Goal: Task Accomplishment & Management: Use online tool/utility

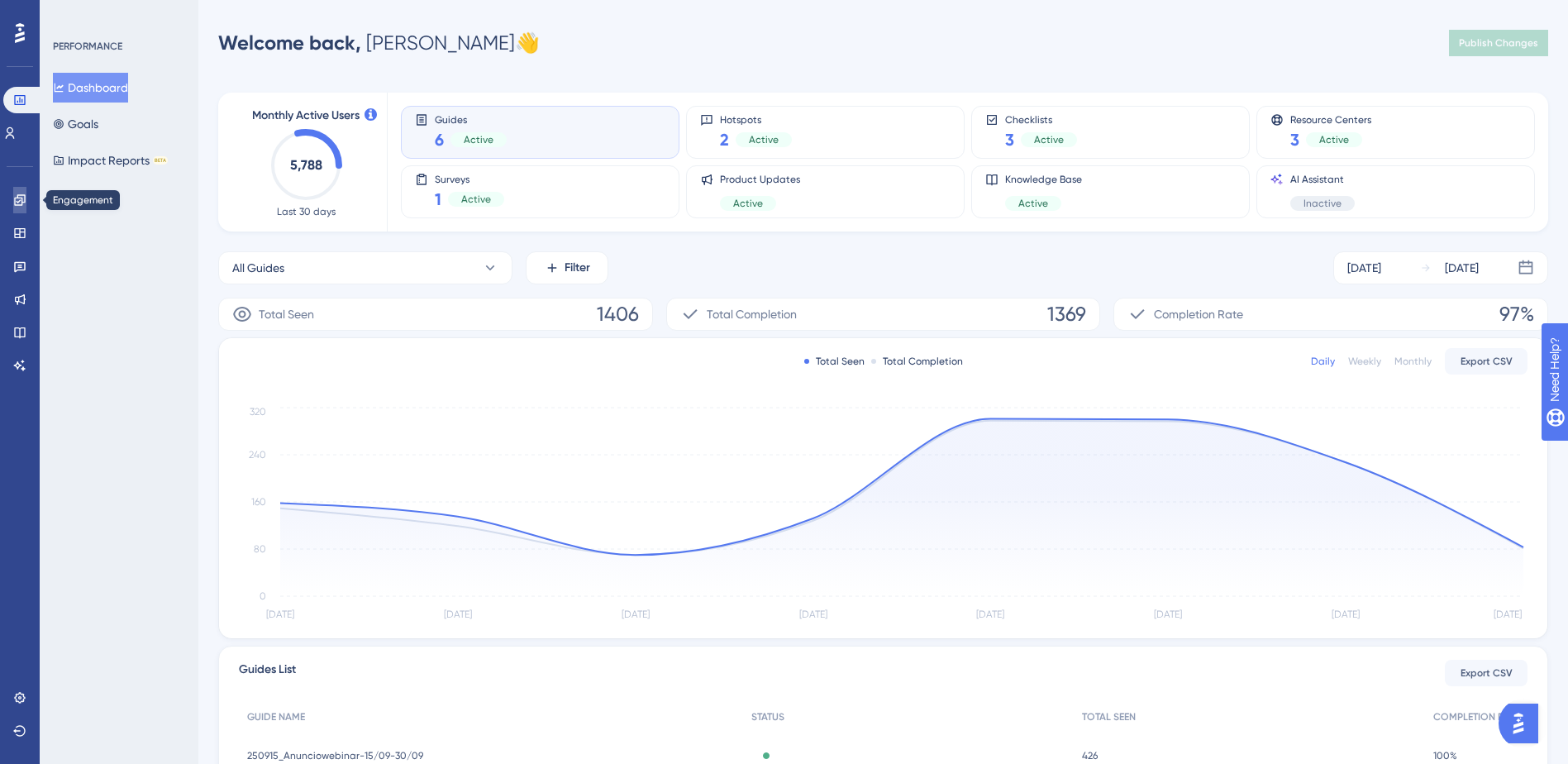
click at [13, 198] on link at bounding box center [19, 200] width 13 height 27
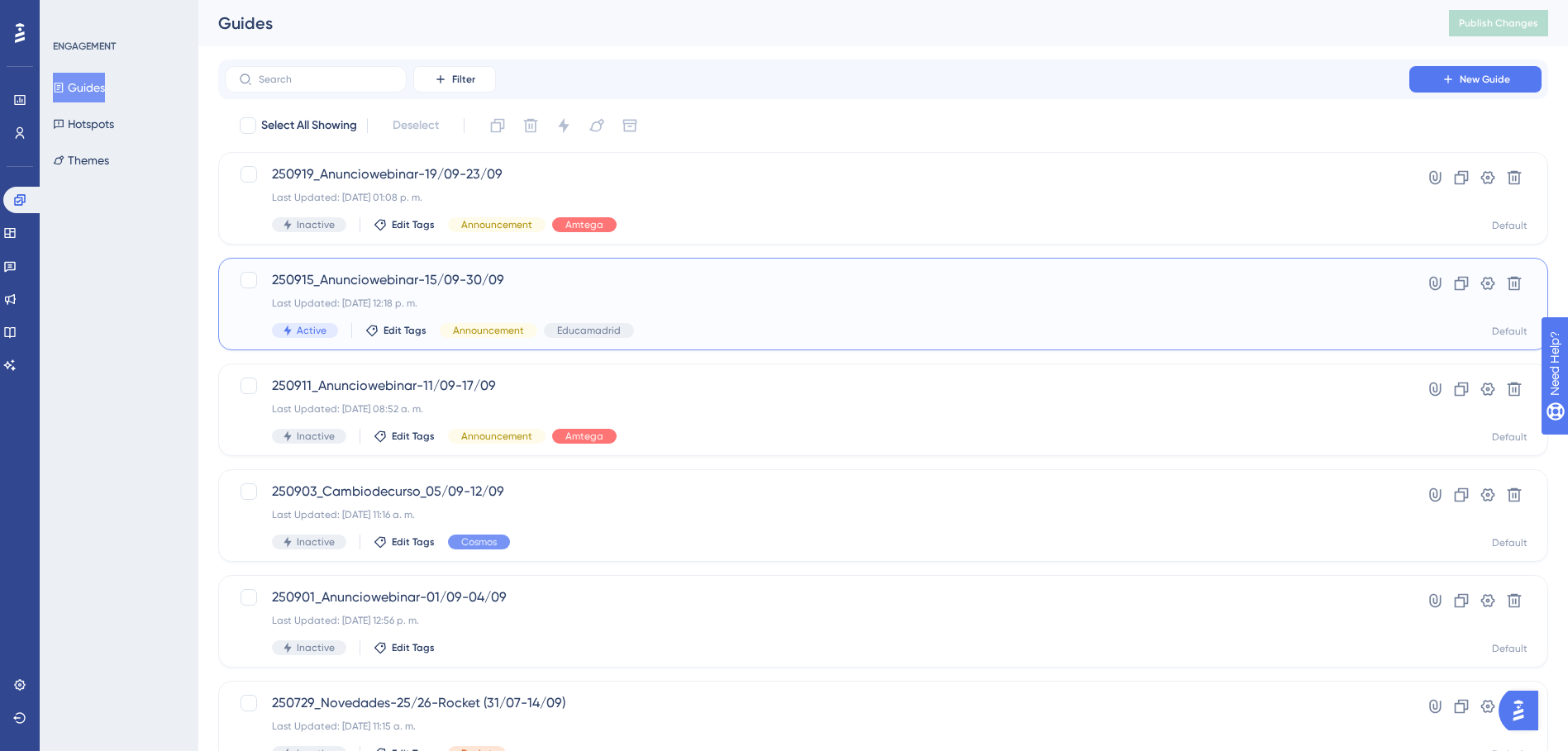
click at [468, 284] on span "250915_Anunciowebinar-15/09-30/09" at bounding box center [816, 281] width 1090 height 20
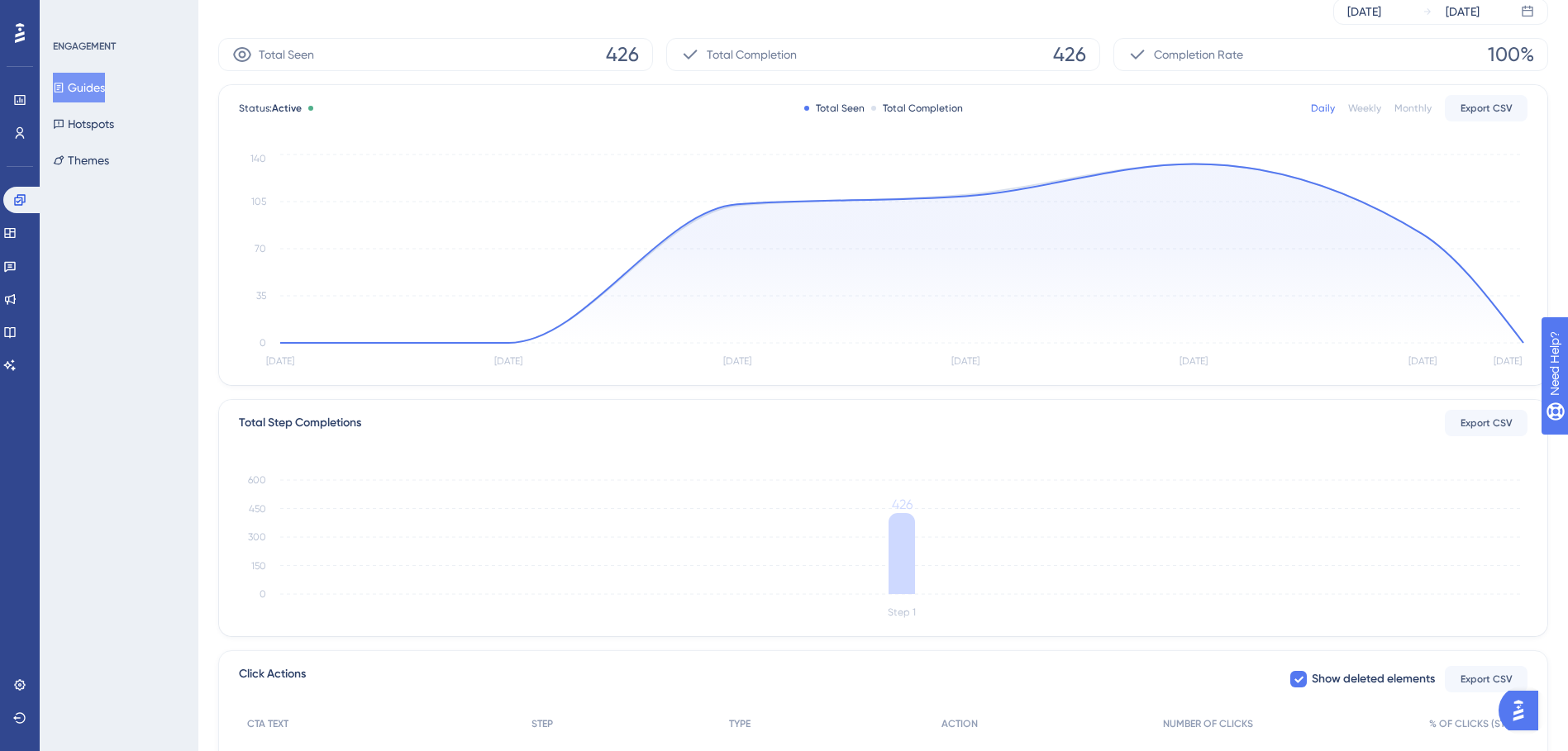
scroll to position [296, 0]
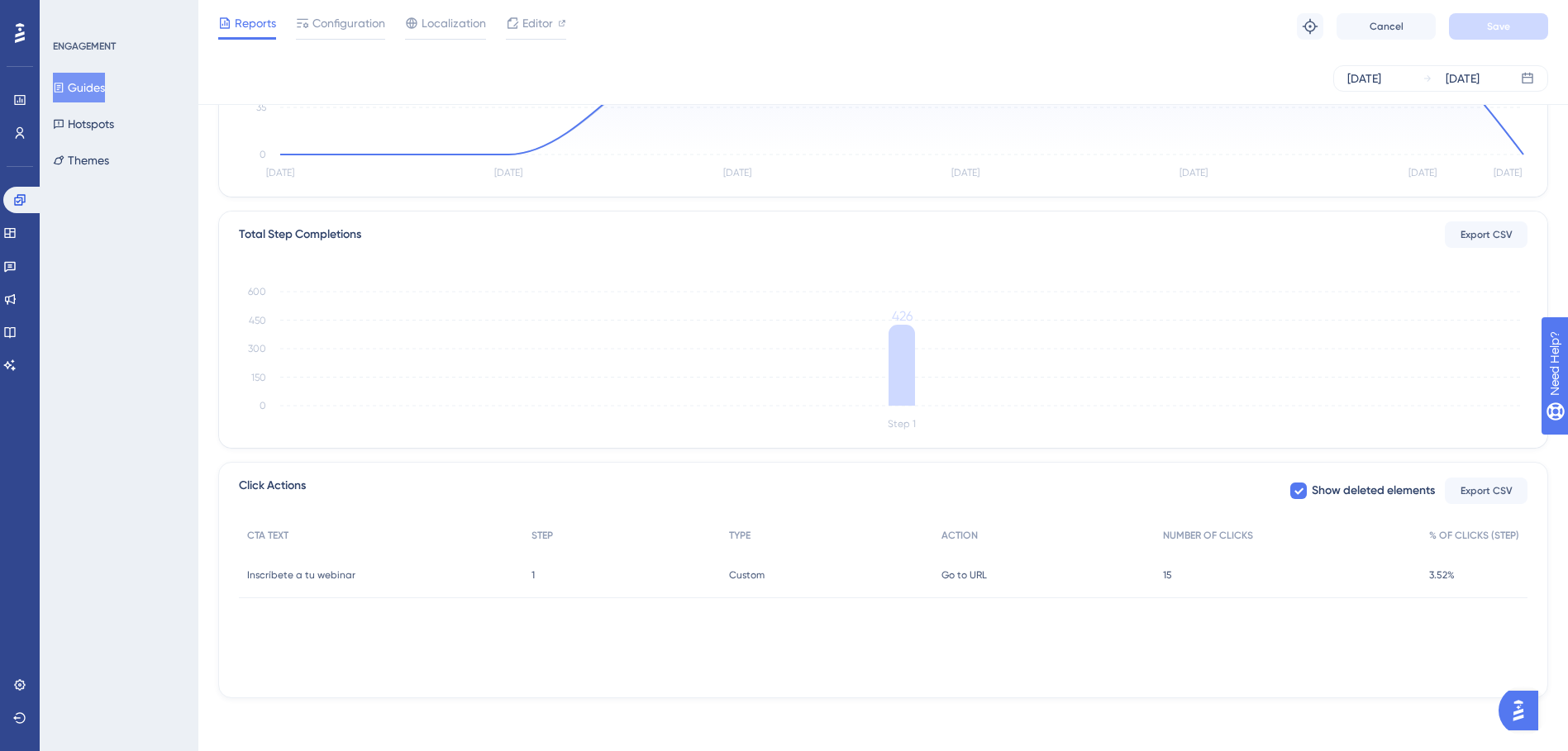
click at [1175, 610] on div "CTA TEXT STEP TYPE ACTION NUMBER OF CLICKS % OF CLICKS (STEP) Inscríbete a tu w…" at bounding box center [883, 602] width 1288 height 166
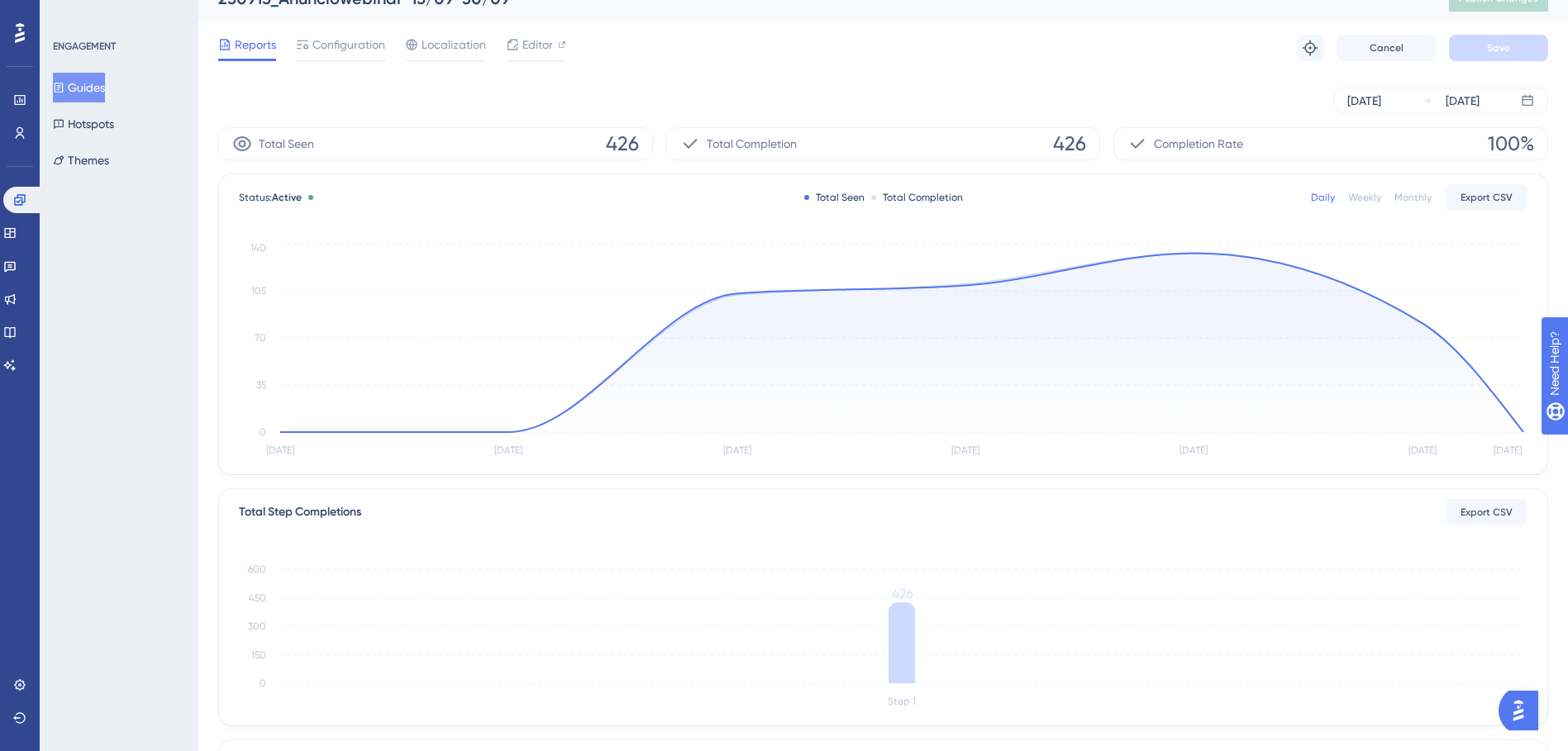
scroll to position [0, 0]
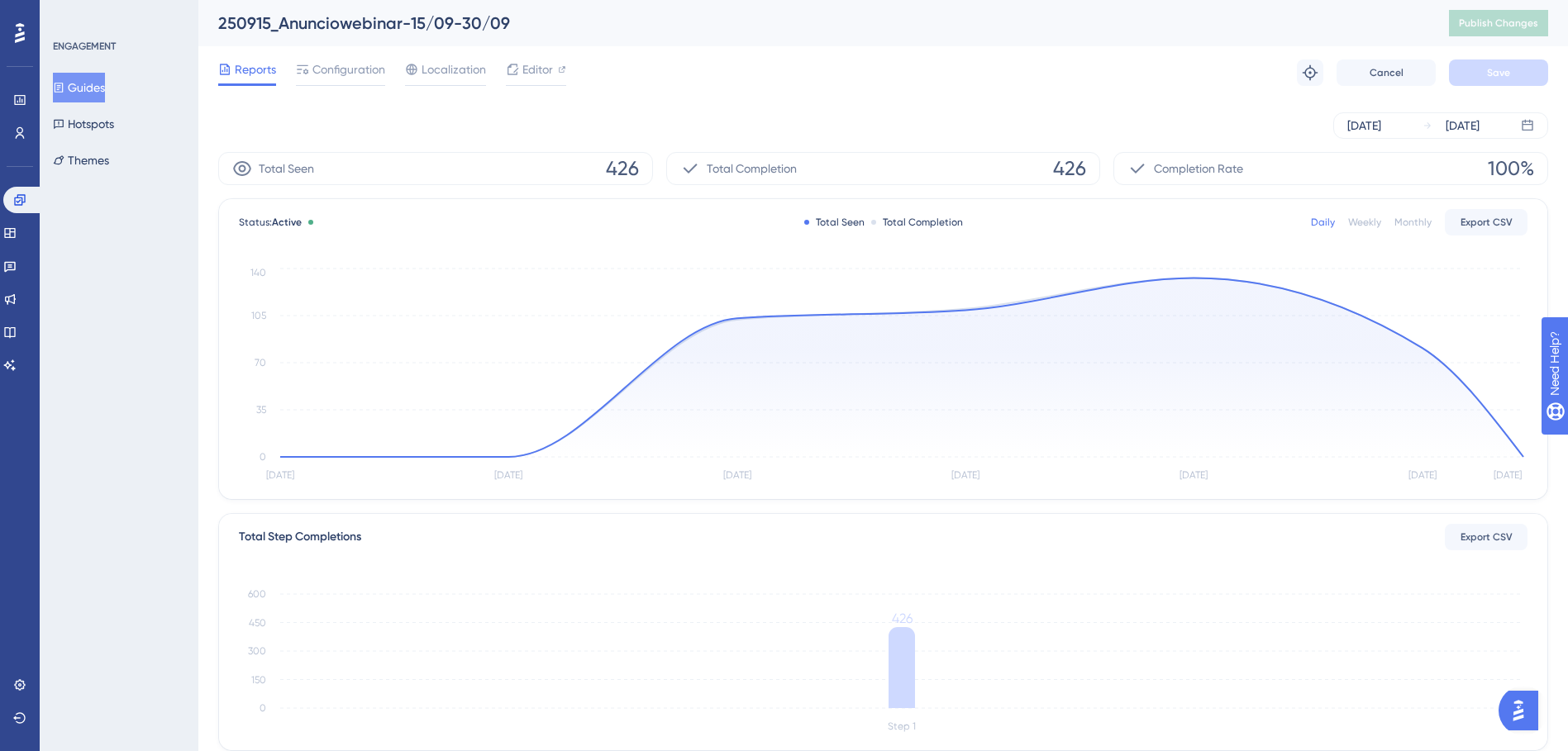
click at [410, 110] on div "Sep 12 2025 Sep 18 2025" at bounding box center [882, 125] width 1330 height 52
click at [96, 84] on button "Guides" at bounding box center [78, 87] width 52 height 29
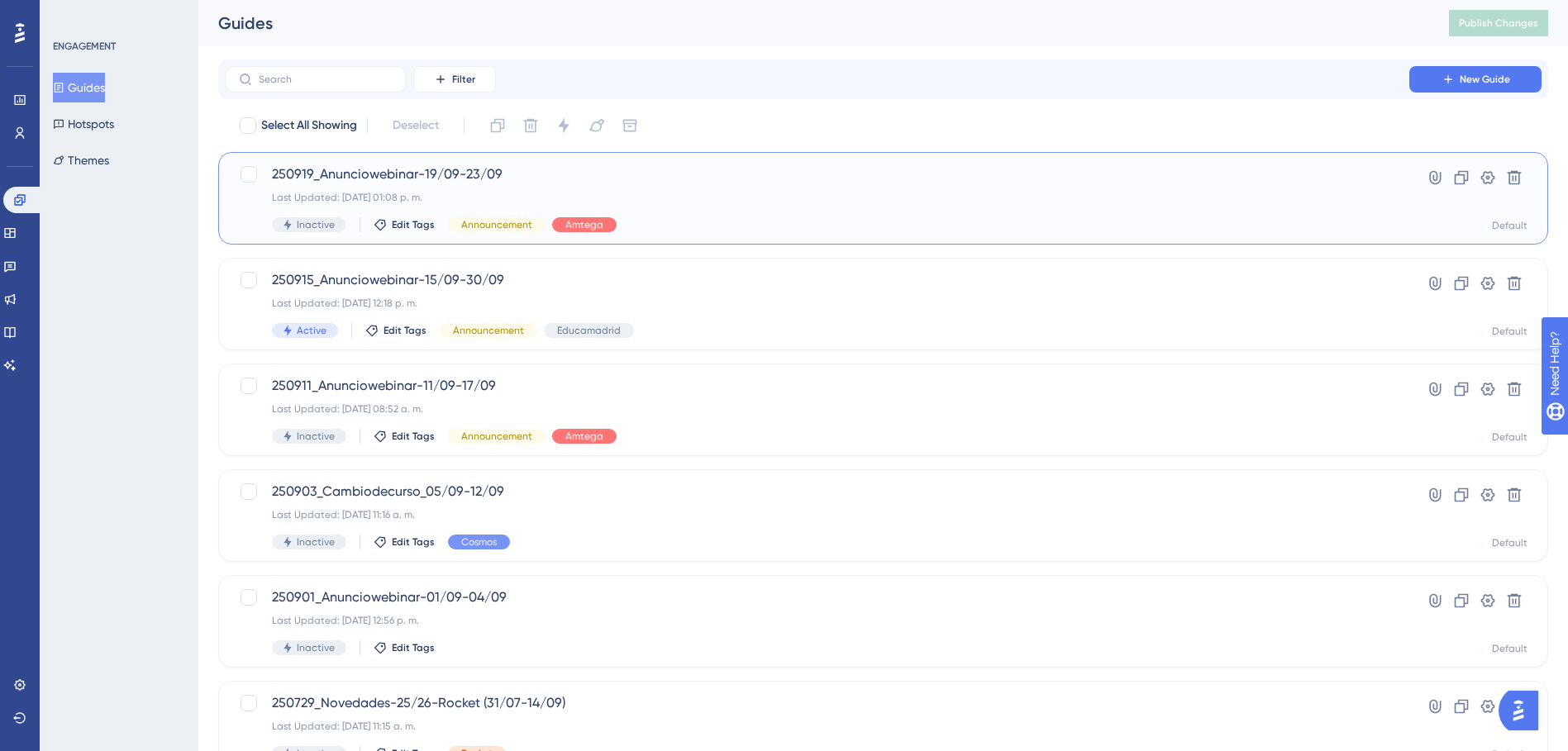
click at [490, 177] on span "250919_Anunciowebinar-19/09-23/09" at bounding box center [816, 175] width 1090 height 20
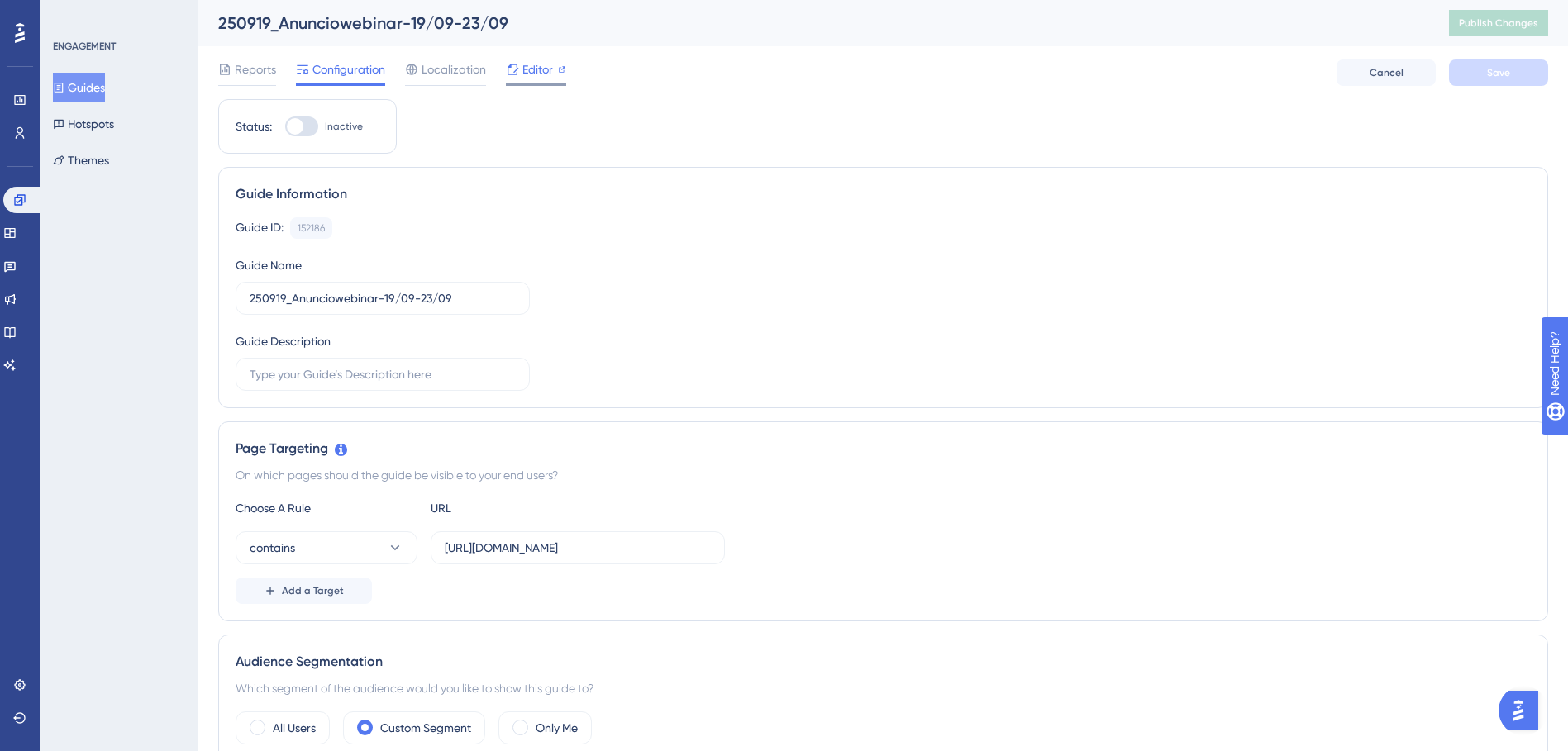
click at [532, 75] on span "Editor" at bounding box center [537, 70] width 30 height 20
